Goal: Find specific page/section: Find specific page/section

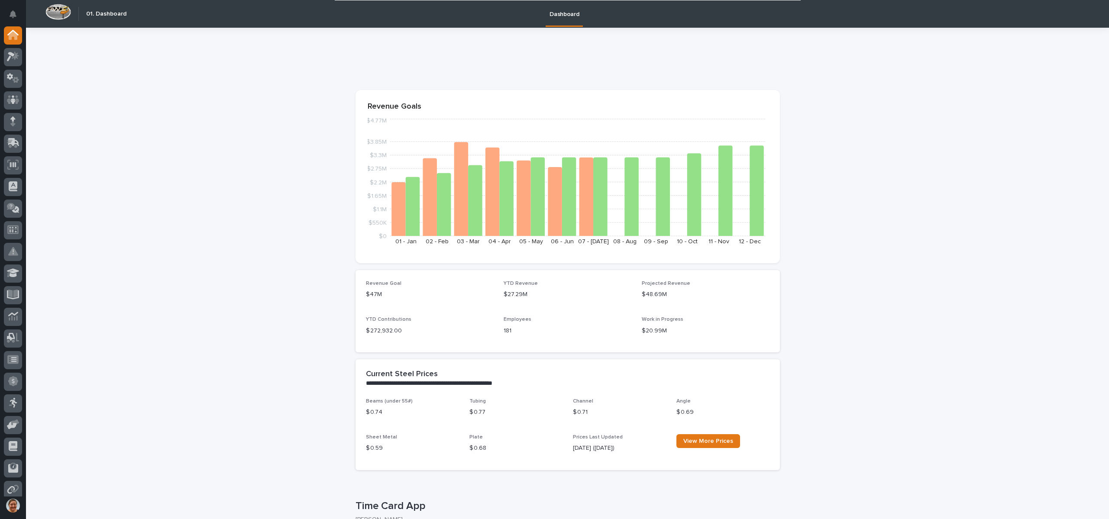
scroll to position [390, 0]
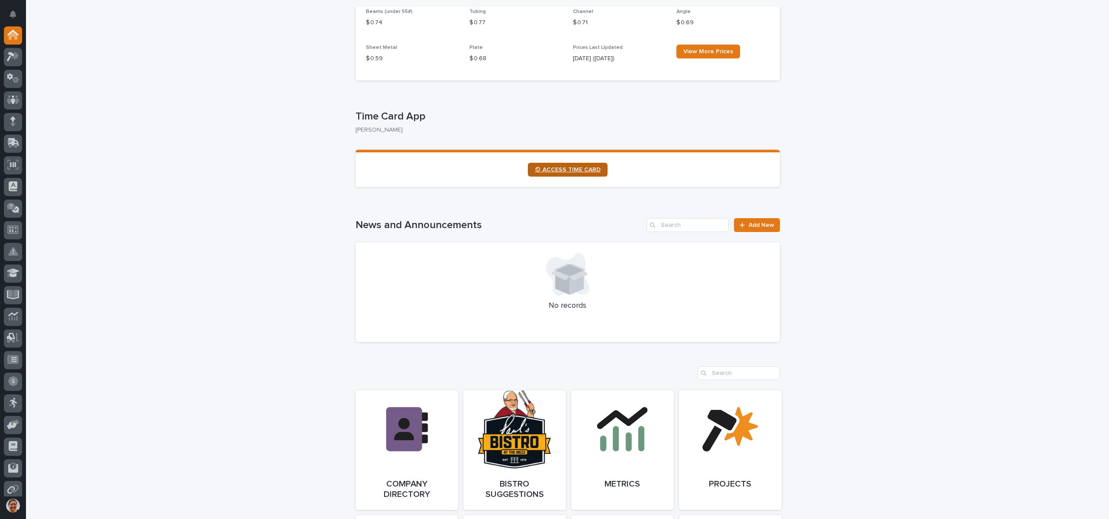
click at [575, 169] on span "⏲ ACCESS TIME CARD" at bounding box center [568, 170] width 66 height 6
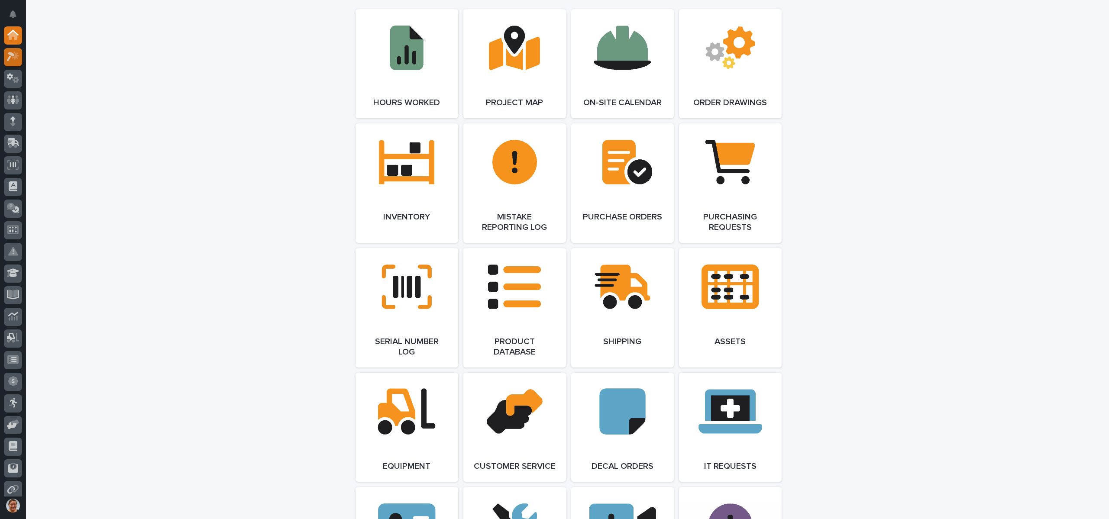
scroll to position [780, 0]
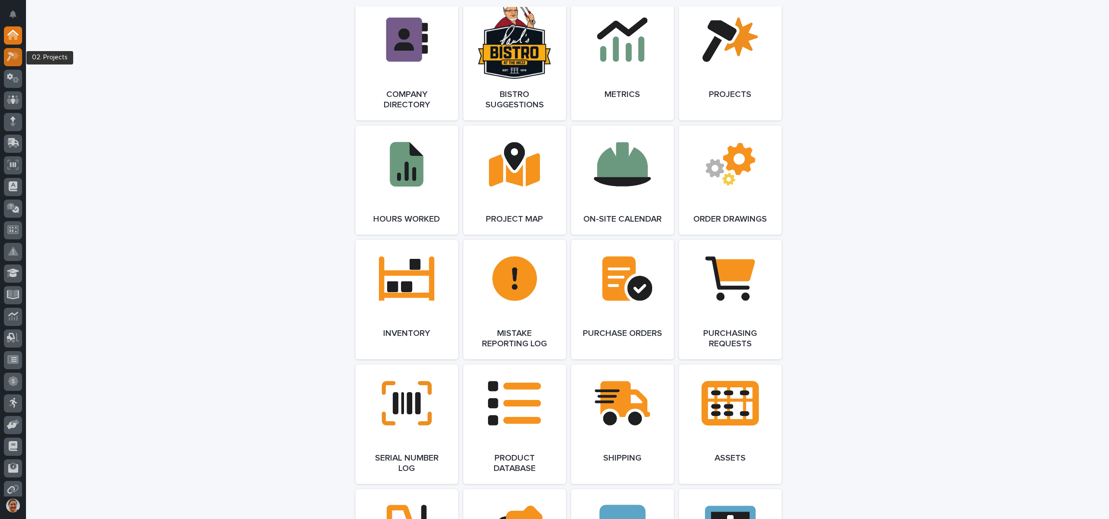
click at [14, 52] on icon at bounding box center [15, 56] width 7 height 9
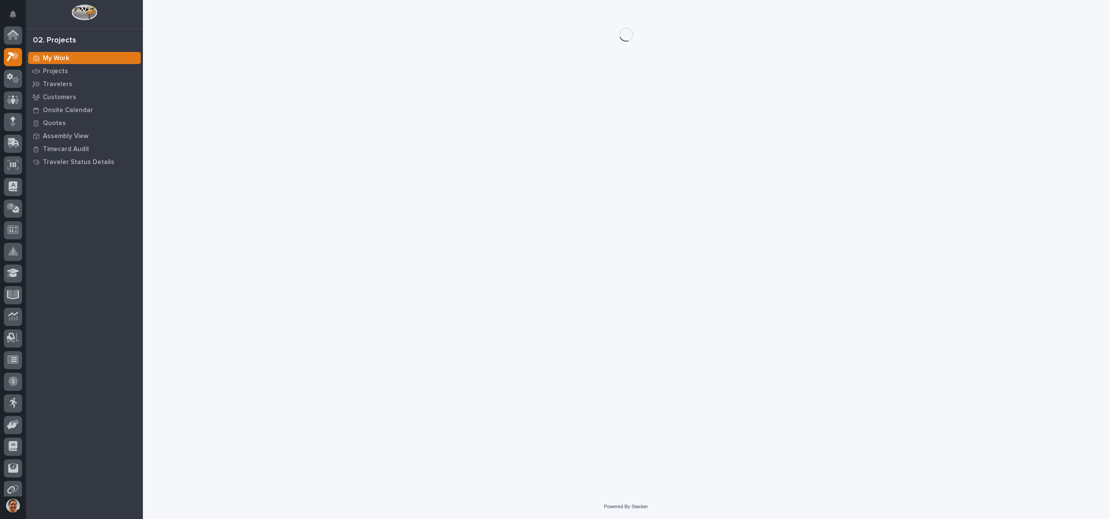
scroll to position [22, 0]
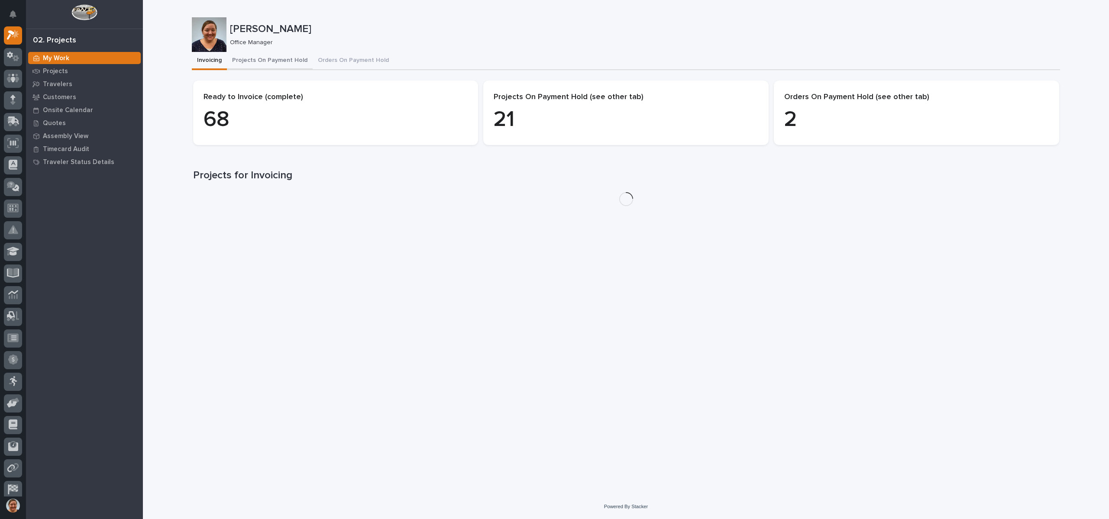
click at [282, 66] on button "Projects On Payment Hold" at bounding box center [270, 61] width 86 height 18
click at [282, 62] on button "Projects On Payment Hold" at bounding box center [270, 61] width 86 height 18
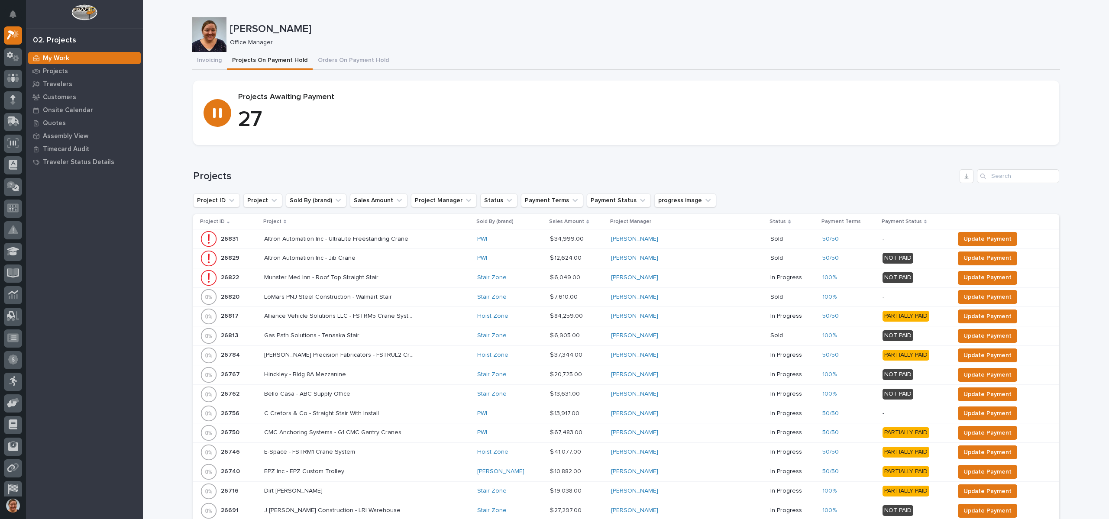
click at [276, 224] on p "Project" at bounding box center [272, 222] width 18 height 10
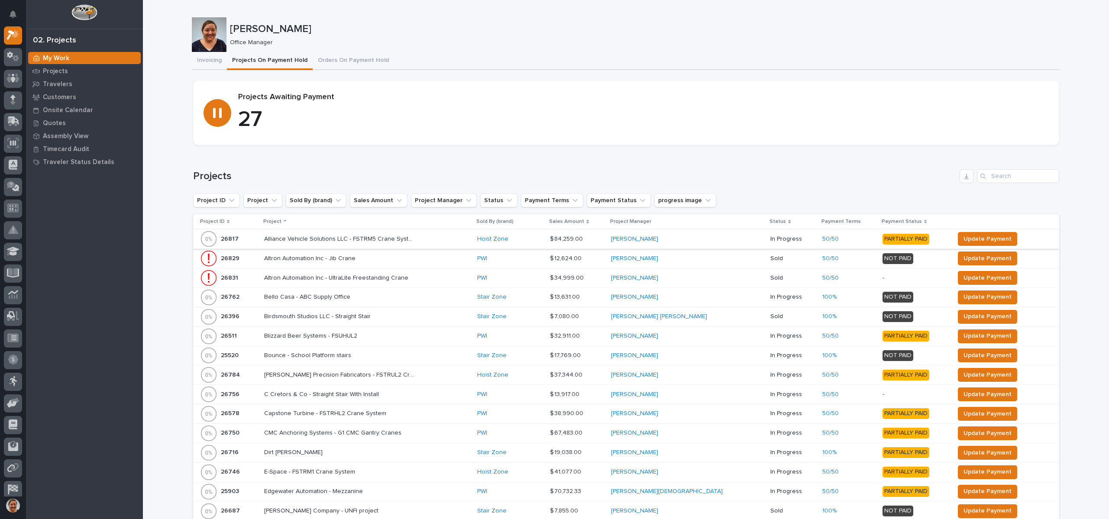
scroll to position [130, 0]
